Goal: Find specific page/section: Find specific page/section

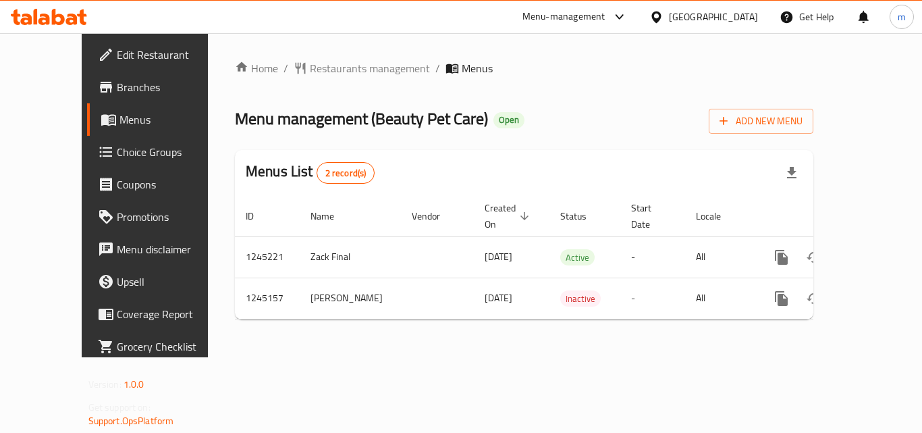
click at [117, 86] on span "Branches" at bounding box center [171, 87] width 108 height 16
click at [734, 22] on div "Bahrain" at bounding box center [713, 16] width 89 height 15
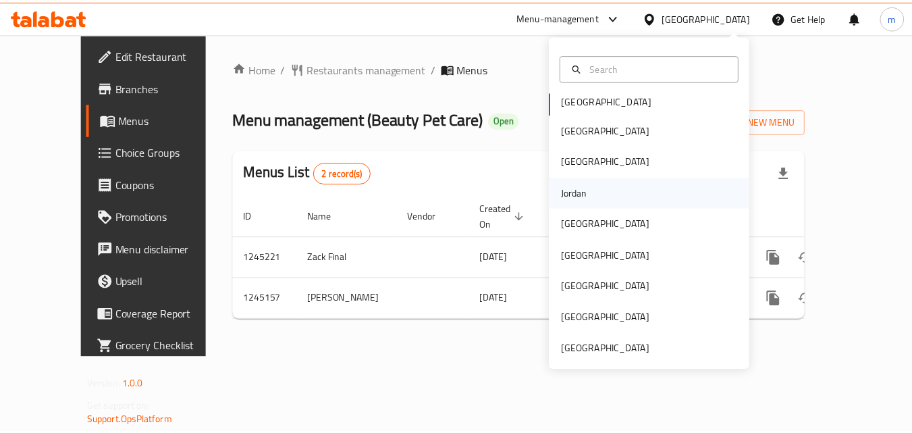
scroll to position [7, 0]
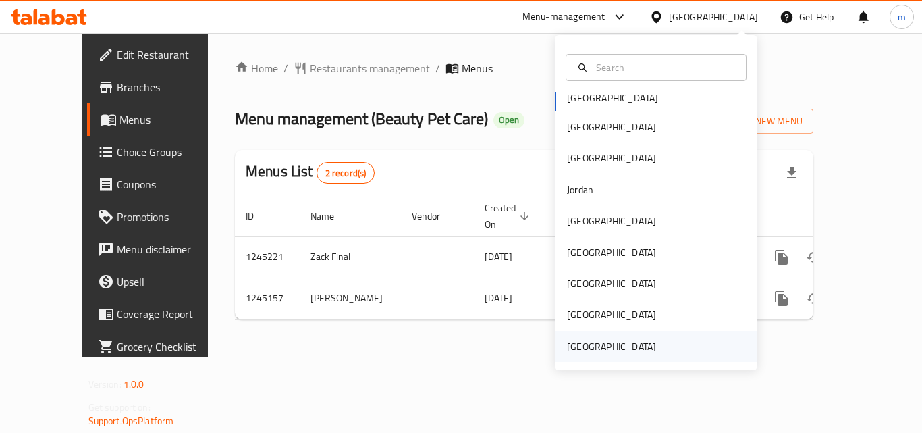
click at [622, 345] on div "[GEOGRAPHIC_DATA]" at bounding box center [611, 346] width 89 height 15
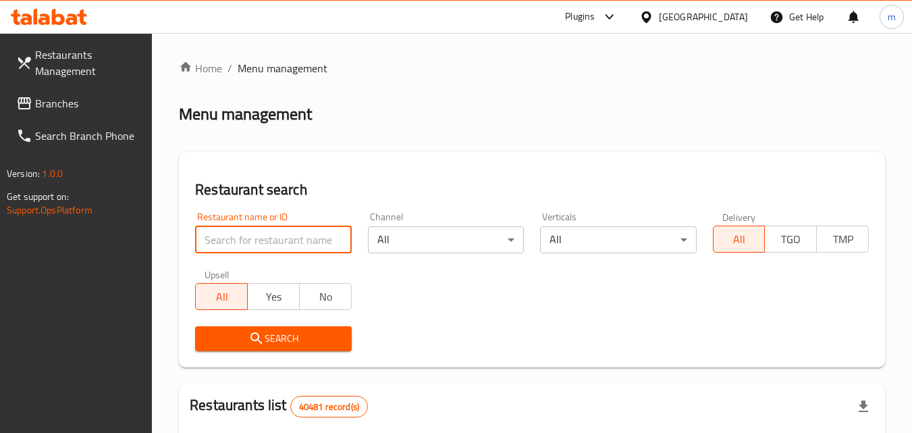
click at [284, 234] on input "search" at bounding box center [273, 239] width 156 height 27
paste input "771793"
type input "771793"
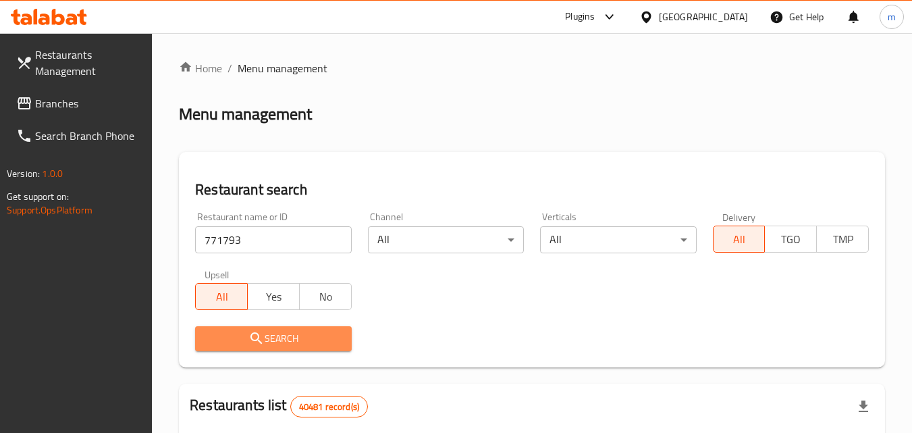
click at [268, 341] on span "Search" at bounding box center [273, 338] width 134 height 17
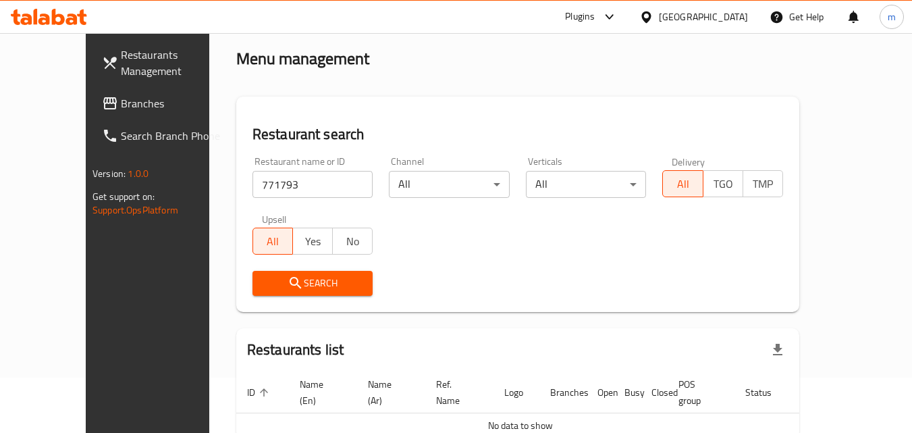
scroll to position [119, 0]
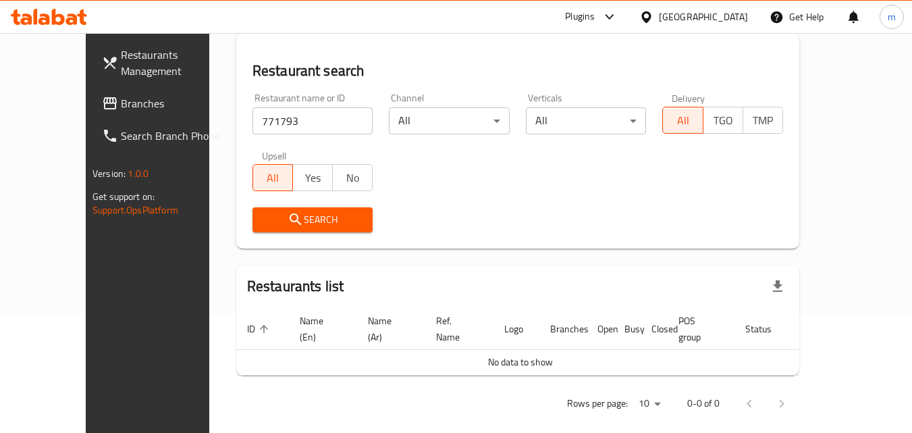
click at [279, 223] on span "Search" at bounding box center [312, 219] width 99 height 17
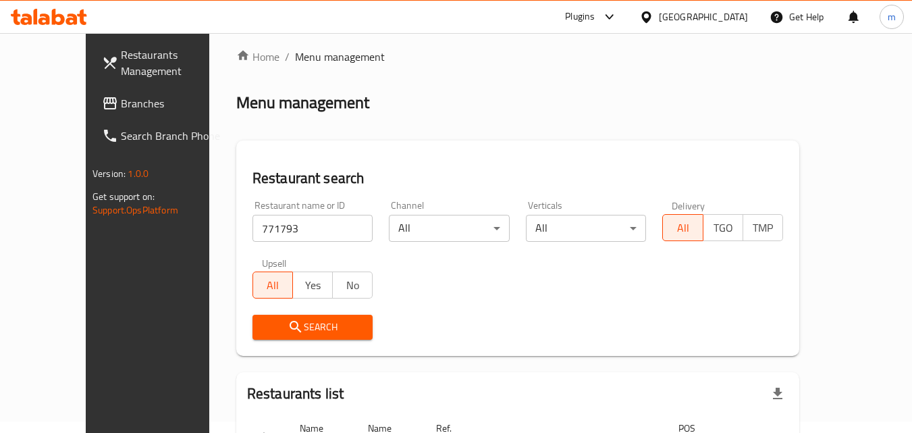
scroll to position [0, 0]
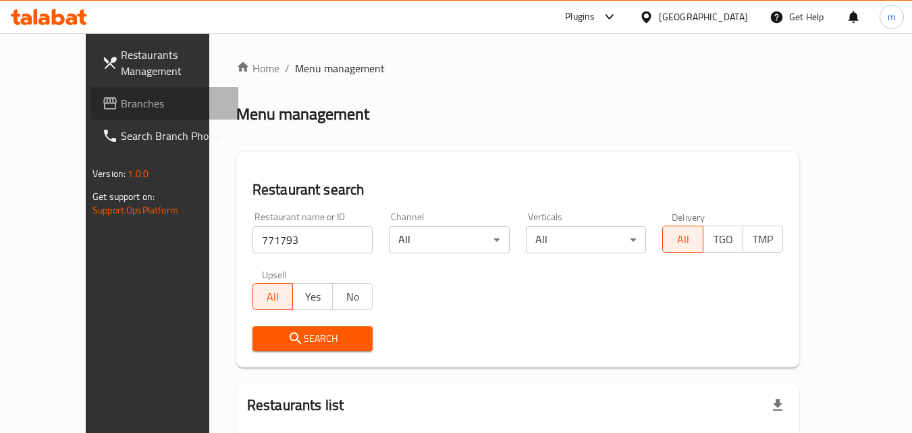
click at [121, 107] on span "Branches" at bounding box center [174, 103] width 107 height 16
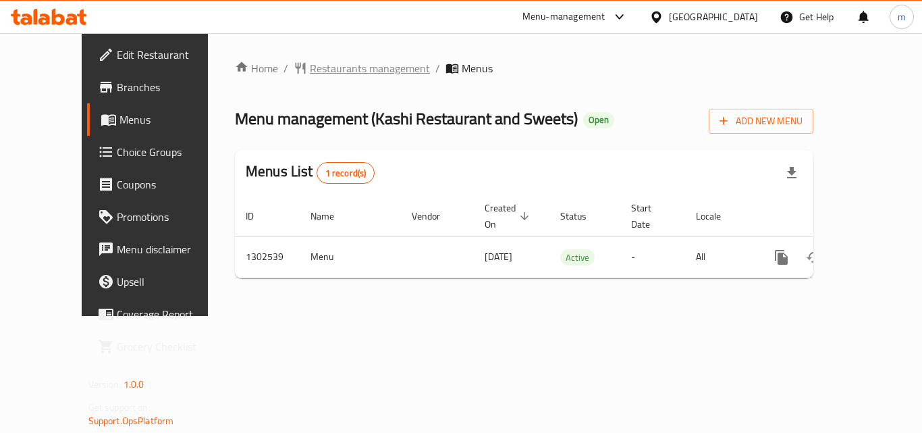
click at [323, 67] on span "Restaurants management" at bounding box center [370, 68] width 120 height 16
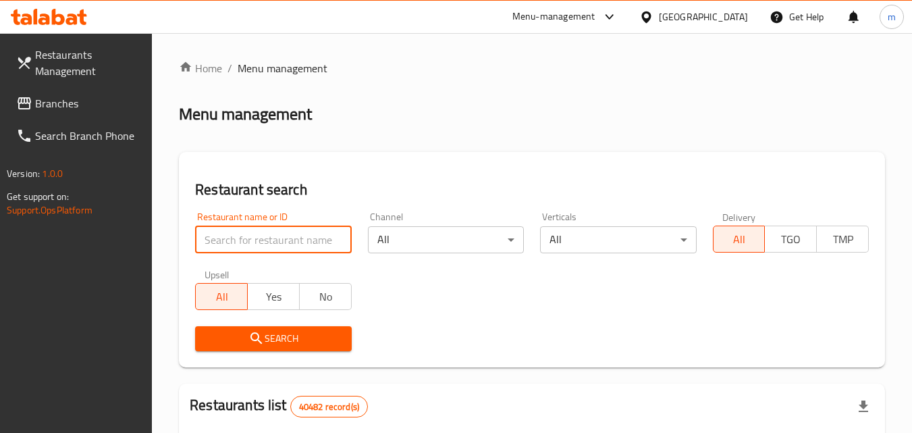
click at [284, 234] on input "search" at bounding box center [273, 239] width 156 height 27
paste input "702449"
type input "702449"
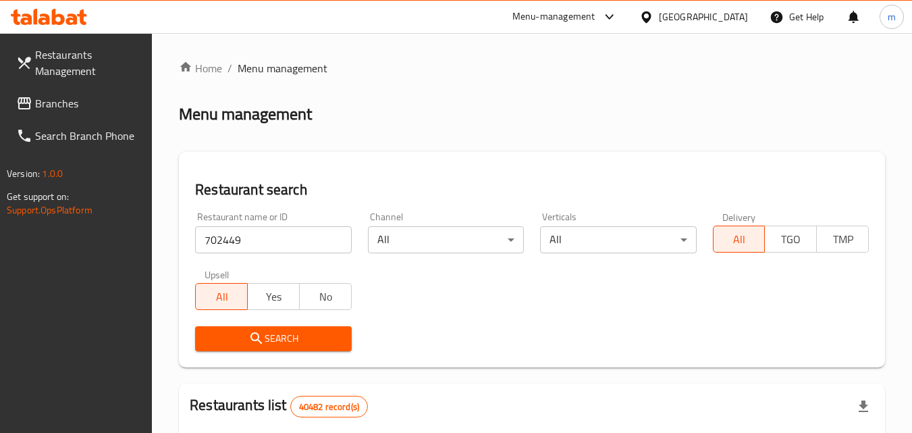
click at [303, 340] on span "Search" at bounding box center [273, 338] width 134 height 17
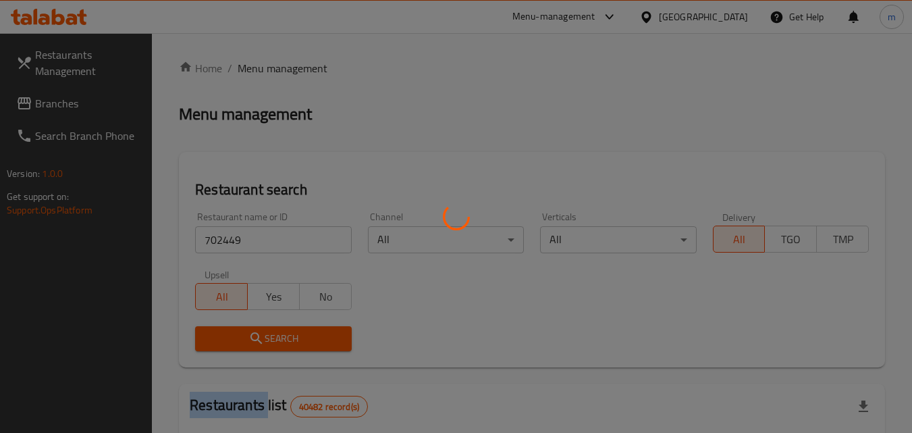
click at [303, 340] on div at bounding box center [456, 216] width 912 height 433
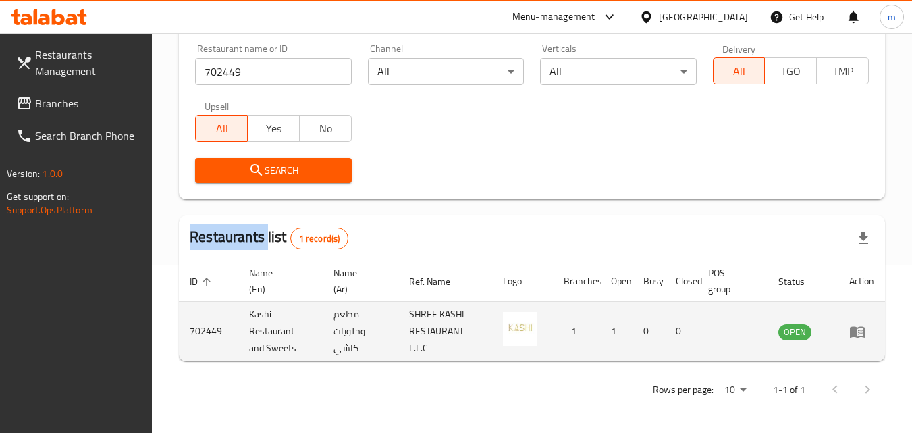
scroll to position [169, 0]
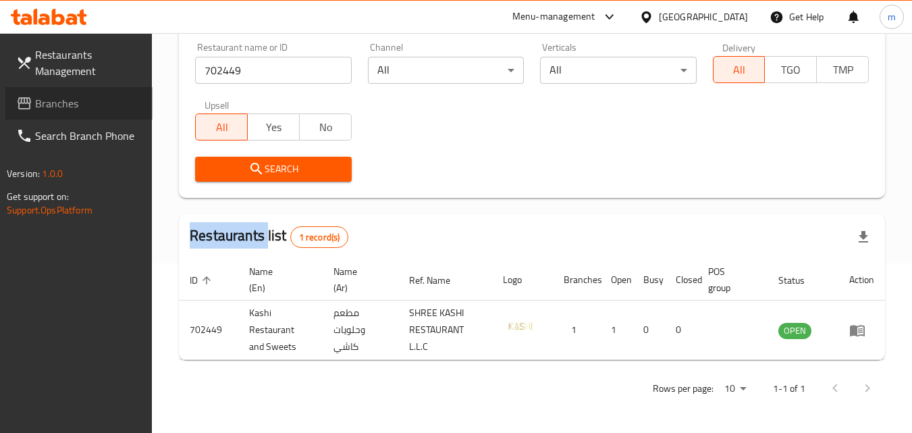
click at [61, 101] on span "Branches" at bounding box center [88, 103] width 107 height 16
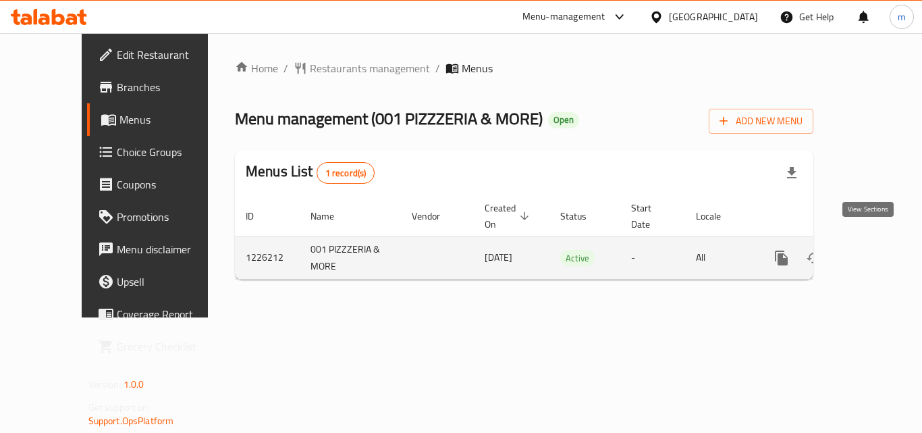
click at [871, 250] on icon "enhanced table" at bounding box center [879, 258] width 16 height 16
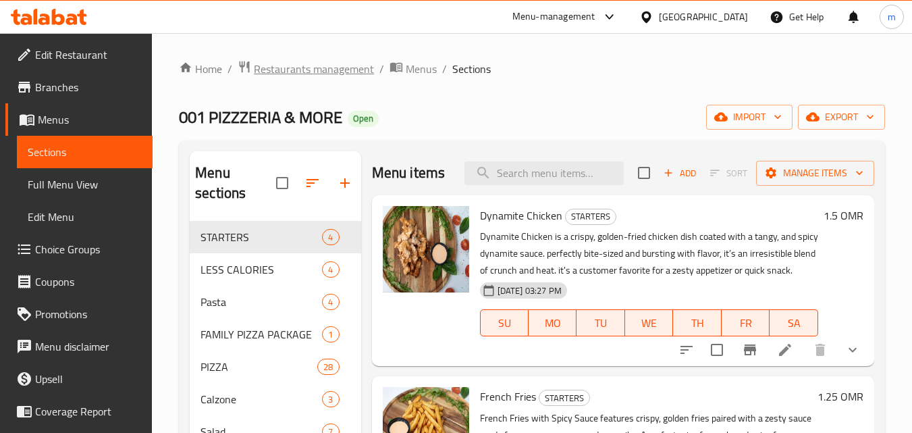
click at [321, 67] on span "Restaurants management" at bounding box center [314, 69] width 120 height 16
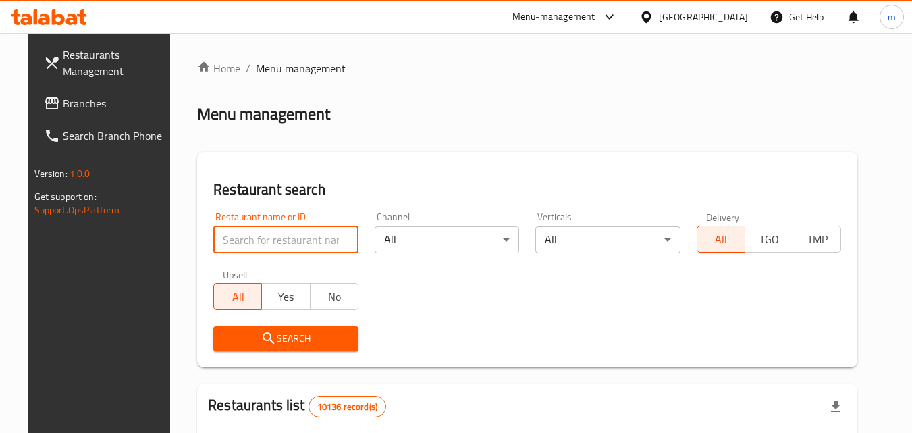
click at [261, 238] on input "search" at bounding box center [285, 239] width 145 height 27
paste input "675552"
type input "675552"
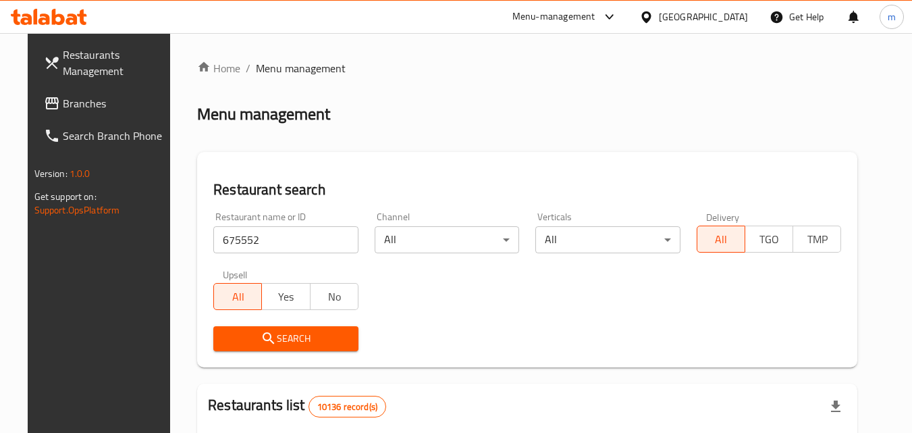
click at [317, 335] on span "Search" at bounding box center [286, 338] width 124 height 17
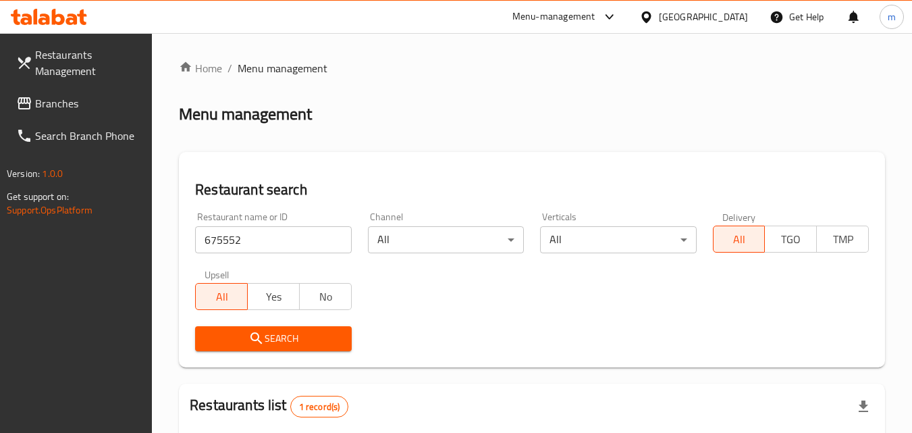
click at [733, 16] on div "Oman" at bounding box center [703, 16] width 89 height 15
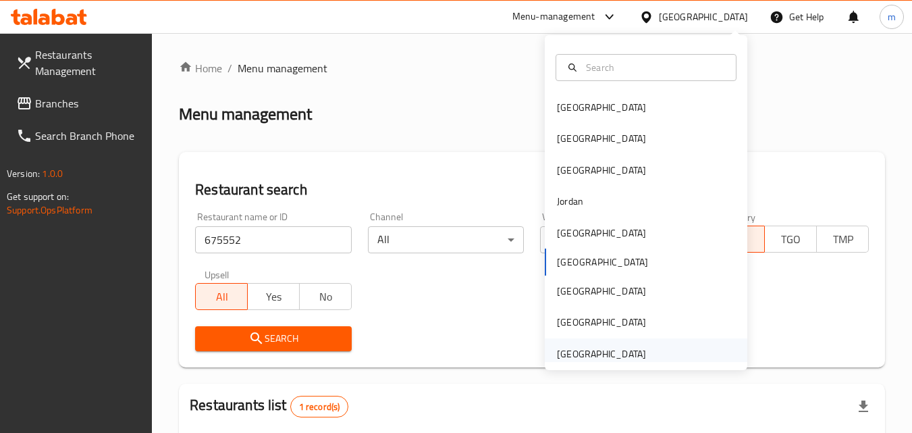
click at [585, 356] on div "[GEOGRAPHIC_DATA]" at bounding box center [601, 353] width 89 height 15
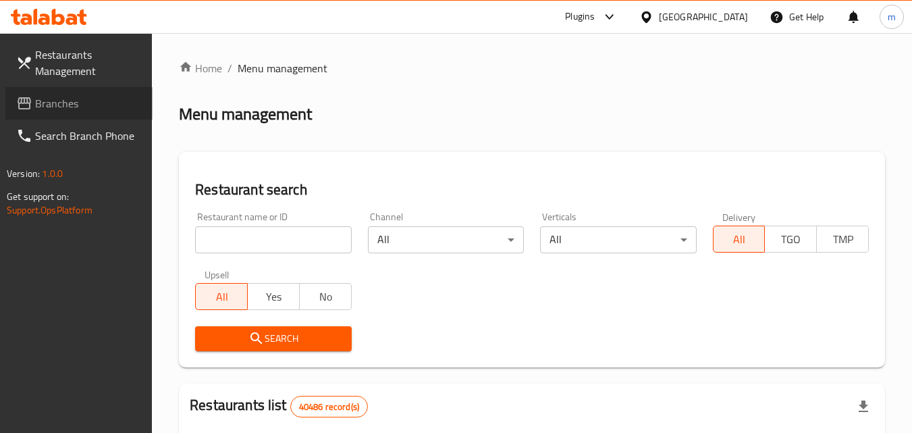
click at [63, 100] on span "Branches" at bounding box center [88, 103] width 107 height 16
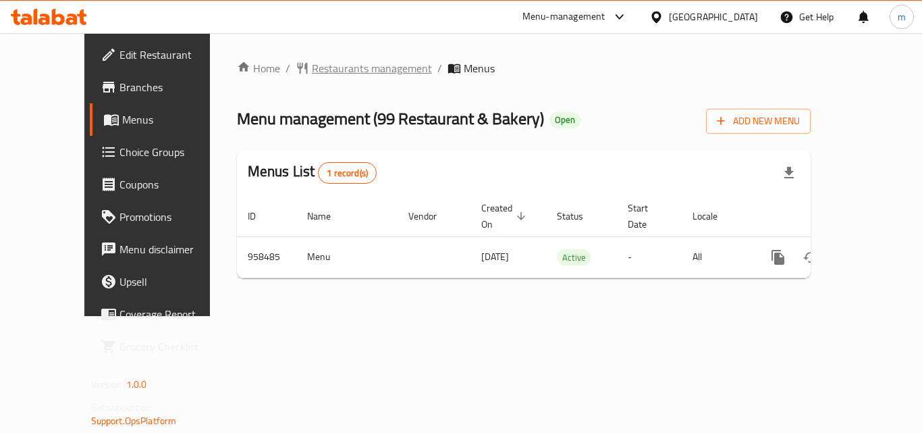
click at [312, 65] on span "Restaurants management" at bounding box center [372, 68] width 120 height 16
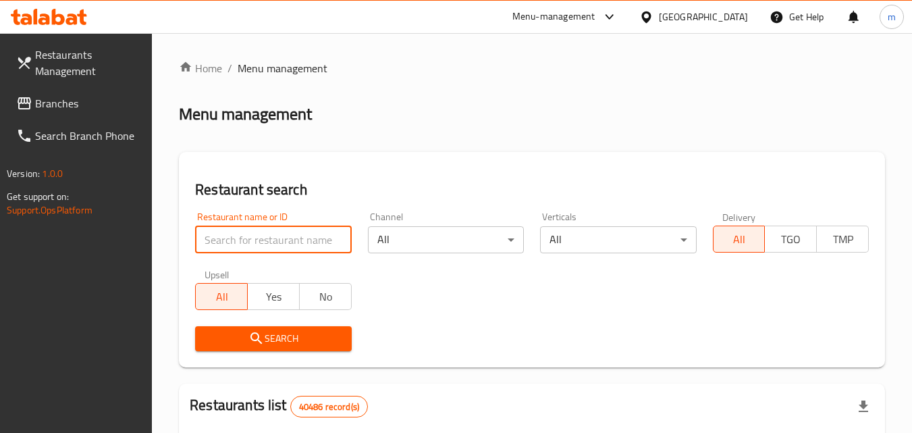
click at [291, 236] on input "search" at bounding box center [273, 239] width 156 height 27
paste input "659638"
type input "659638"
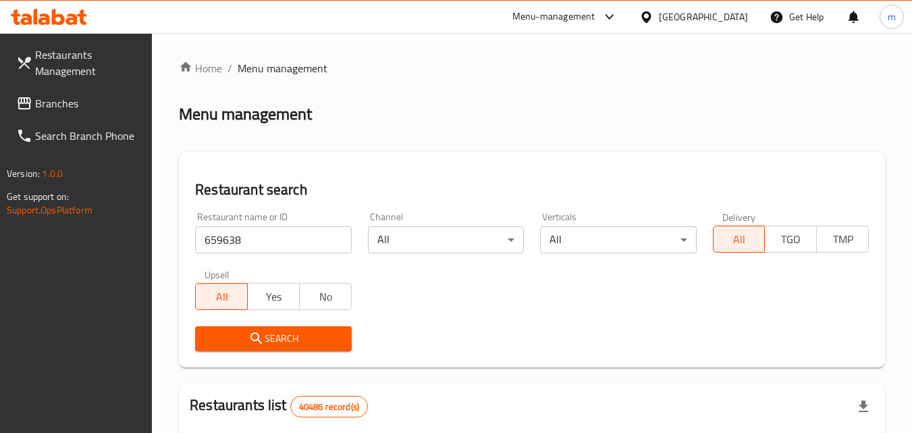
click at [240, 337] on span "Search" at bounding box center [273, 338] width 134 height 17
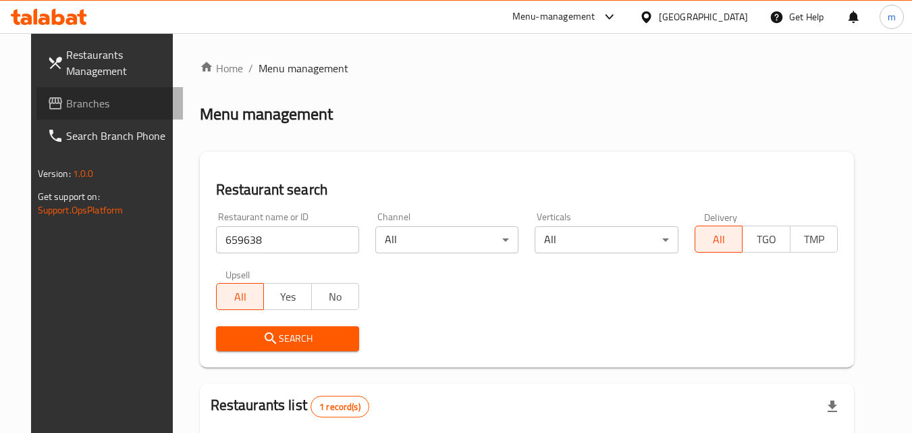
click at [68, 103] on span "Branches" at bounding box center [119, 103] width 107 height 16
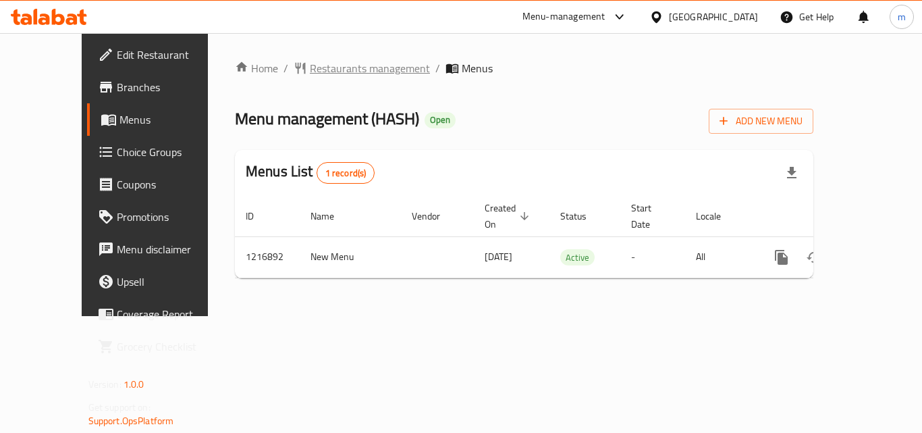
click at [324, 63] on span "Restaurants management" at bounding box center [370, 68] width 120 height 16
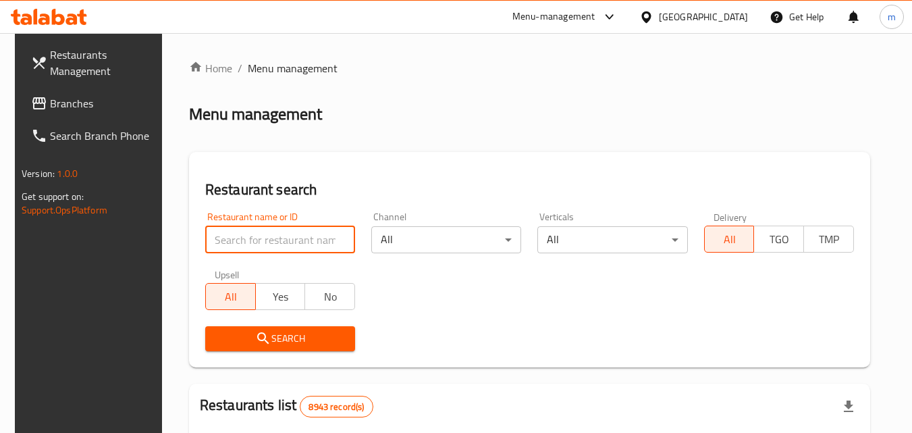
click at [276, 237] on input "search" at bounding box center [280, 239] width 150 height 27
paste input "672547"
type input "672547"
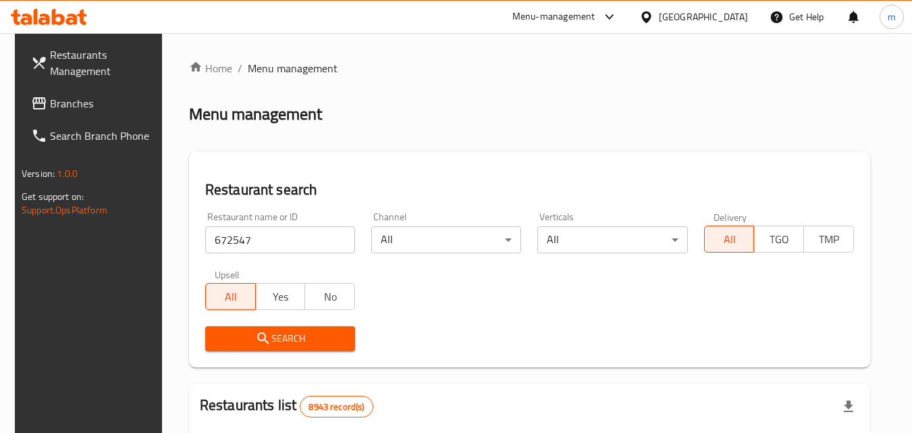
click at [295, 339] on span "Search" at bounding box center [280, 338] width 128 height 17
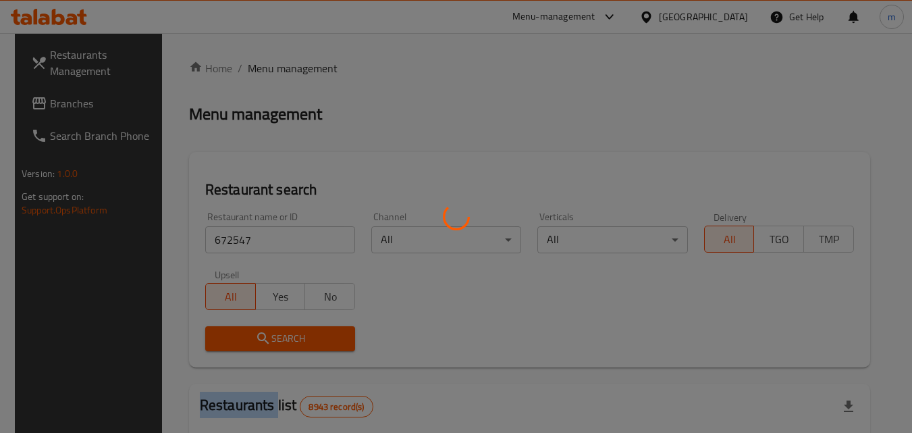
click at [295, 339] on div at bounding box center [456, 216] width 912 height 433
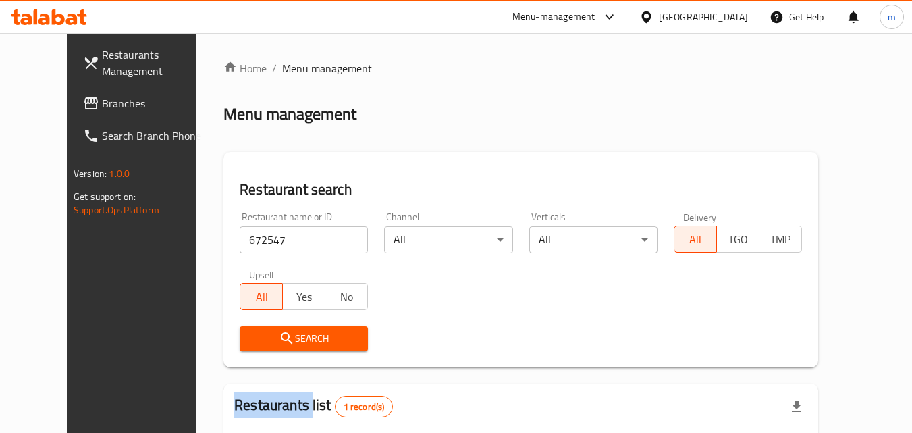
click at [102, 98] on span "Branches" at bounding box center [155, 103] width 107 height 16
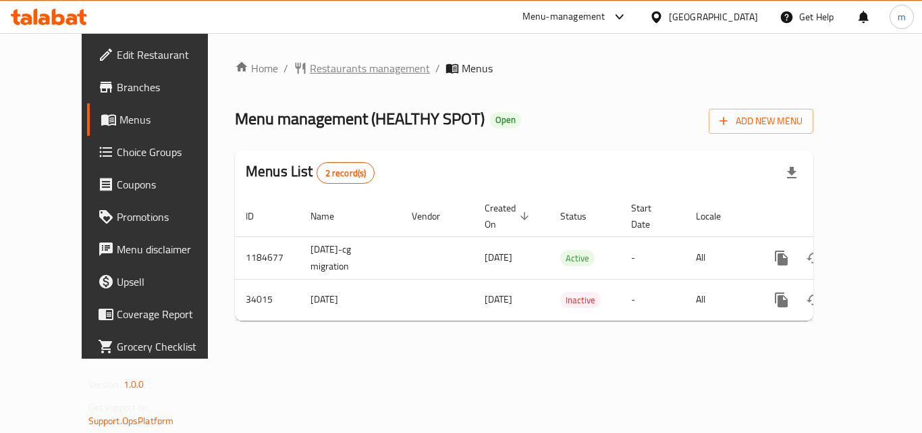
click at [363, 68] on span "Restaurants management" at bounding box center [370, 68] width 120 height 16
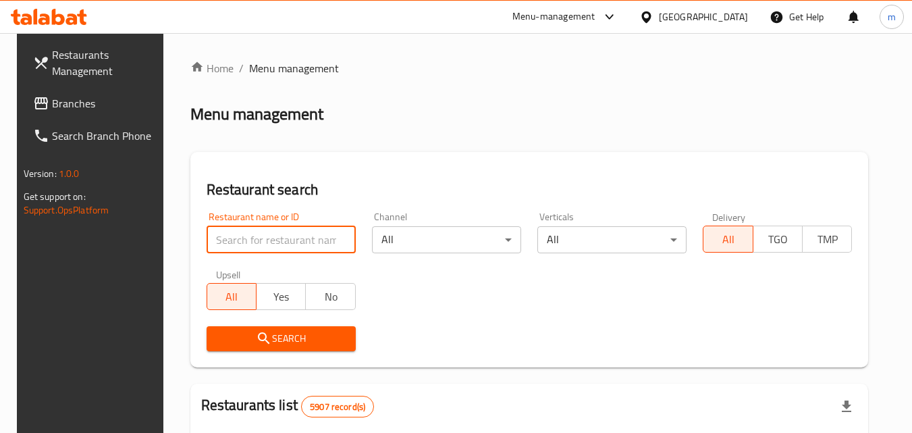
click at [284, 228] on input "search" at bounding box center [281, 239] width 149 height 27
paste input "17492"
type input "17492"
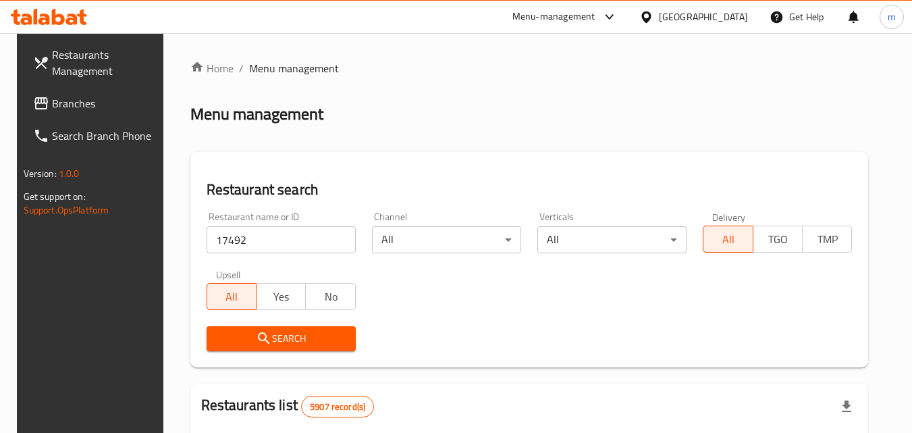
click at [302, 335] on span "Search" at bounding box center [281, 338] width 128 height 17
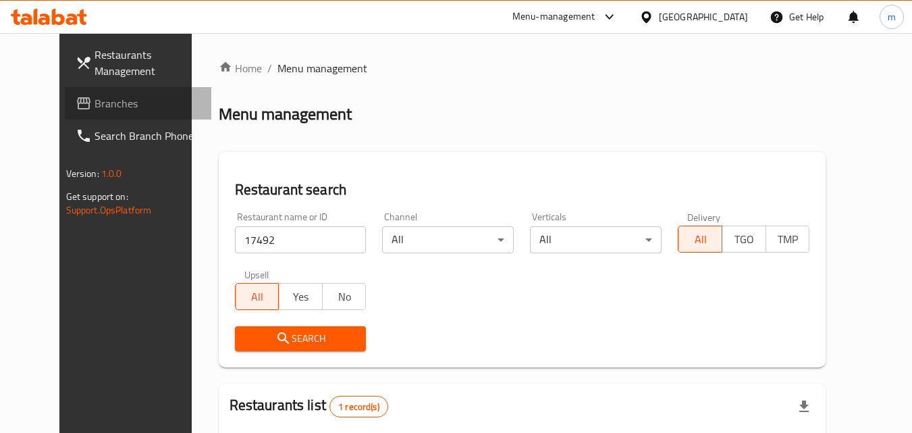
click at [95, 109] on span "Branches" at bounding box center [148, 103] width 107 height 16
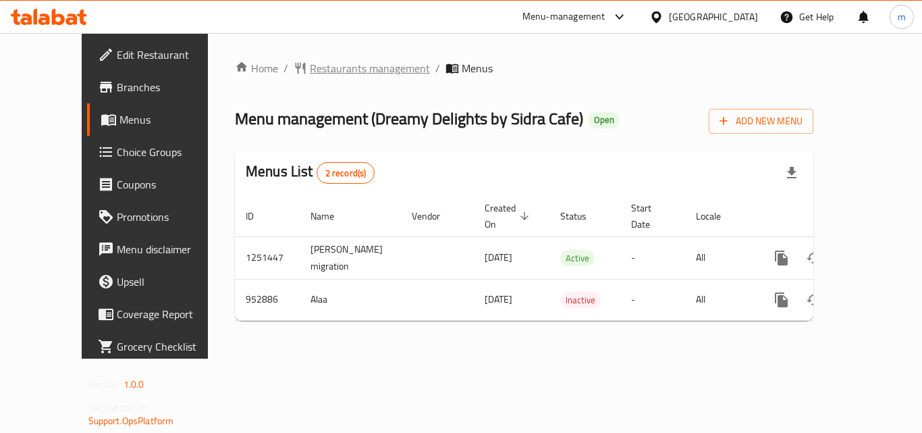
click at [314, 69] on span "Restaurants management" at bounding box center [370, 68] width 120 height 16
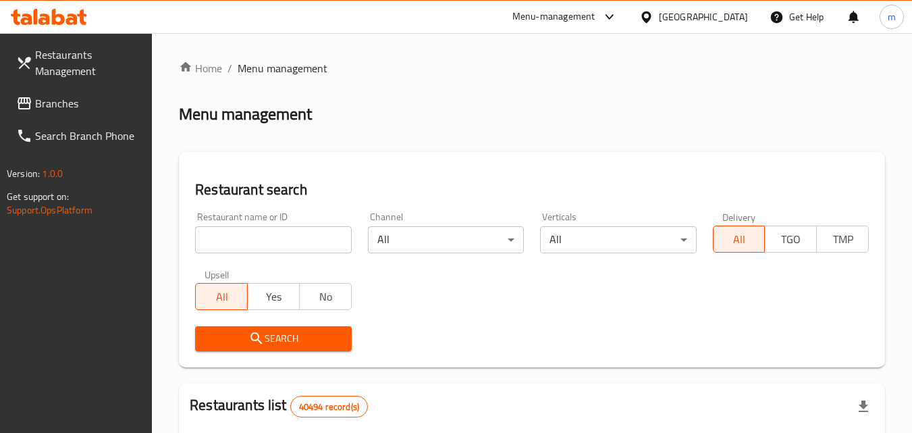
click at [267, 236] on input "search" at bounding box center [273, 239] width 156 height 27
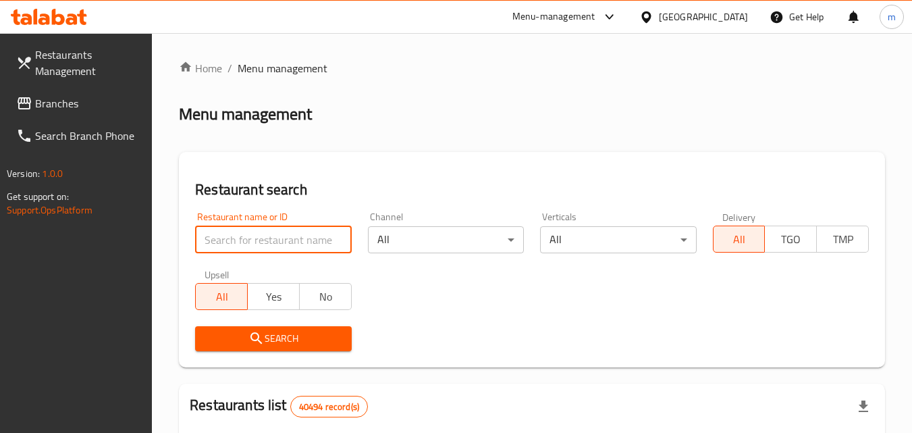
paste input "659448"
type input "659448"
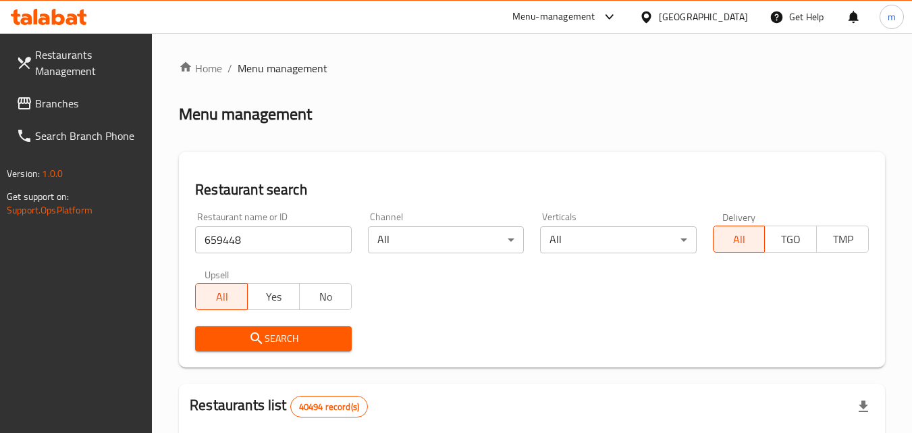
click at [285, 334] on span "Search" at bounding box center [273, 338] width 134 height 17
